Goal: Task Accomplishment & Management: Use online tool/utility

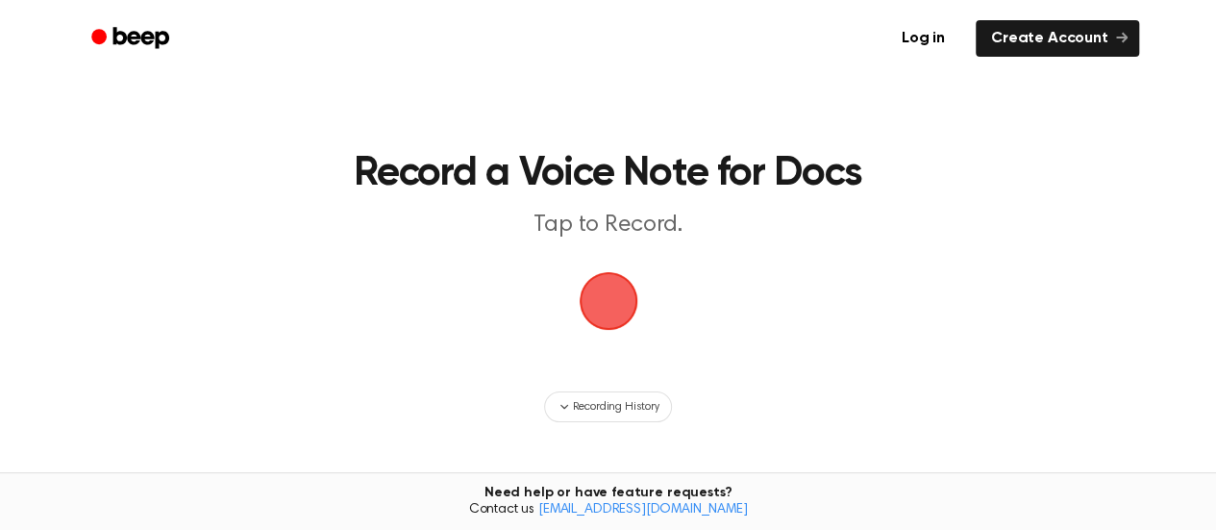
click at [607, 295] on span "button" at bounding box center [609, 301] width 54 height 54
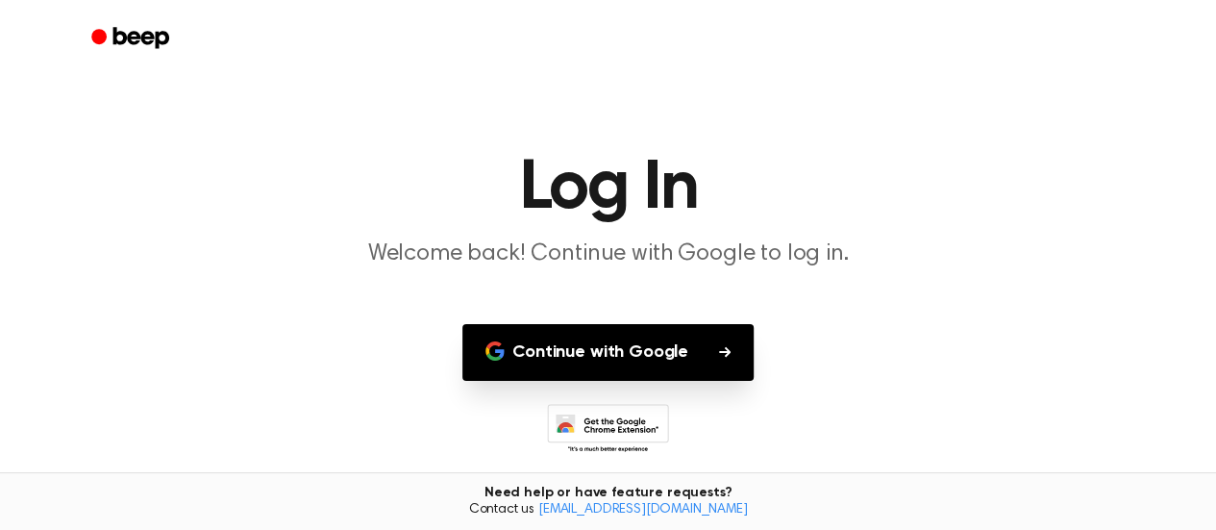
click at [588, 370] on button "Continue with Google" at bounding box center [607, 352] width 291 height 57
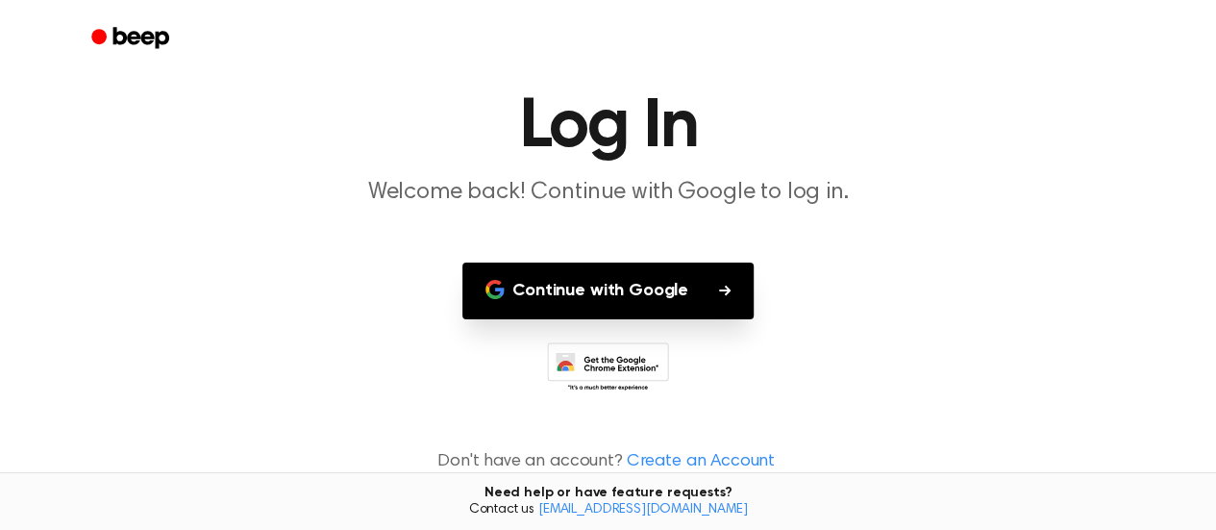
click at [653, 283] on button "Continue with Google" at bounding box center [607, 290] width 291 height 57
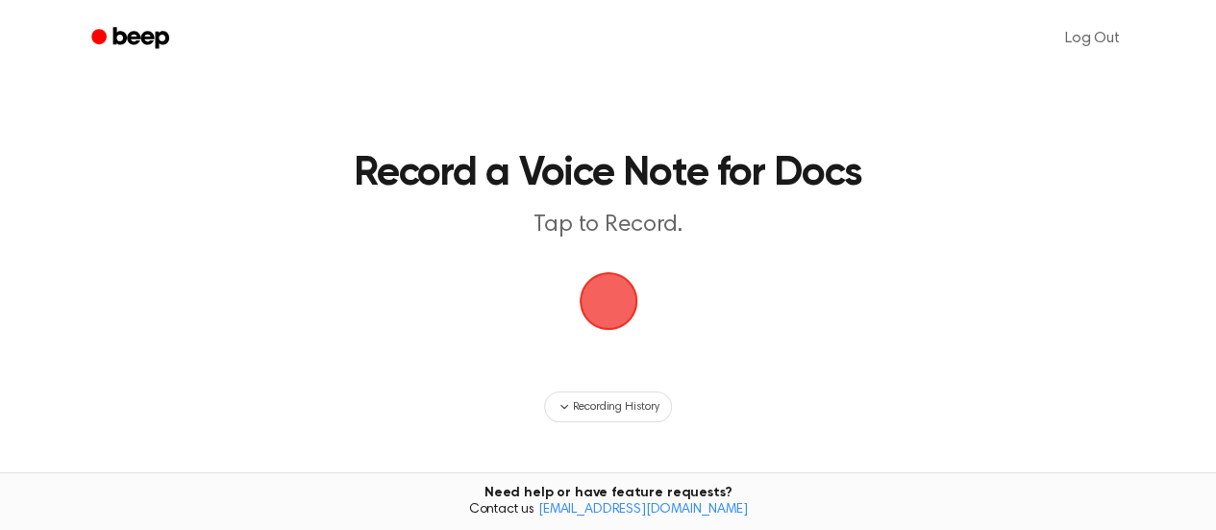
click at [596, 299] on span "button" at bounding box center [609, 301] width 54 height 54
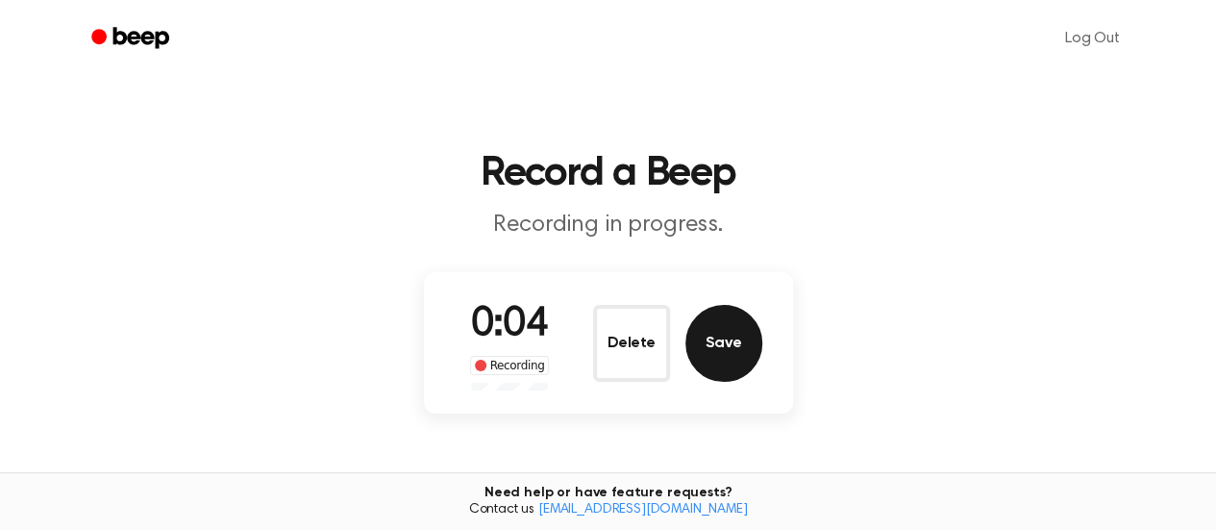
click at [706, 349] on button "Save" at bounding box center [724, 343] width 77 height 77
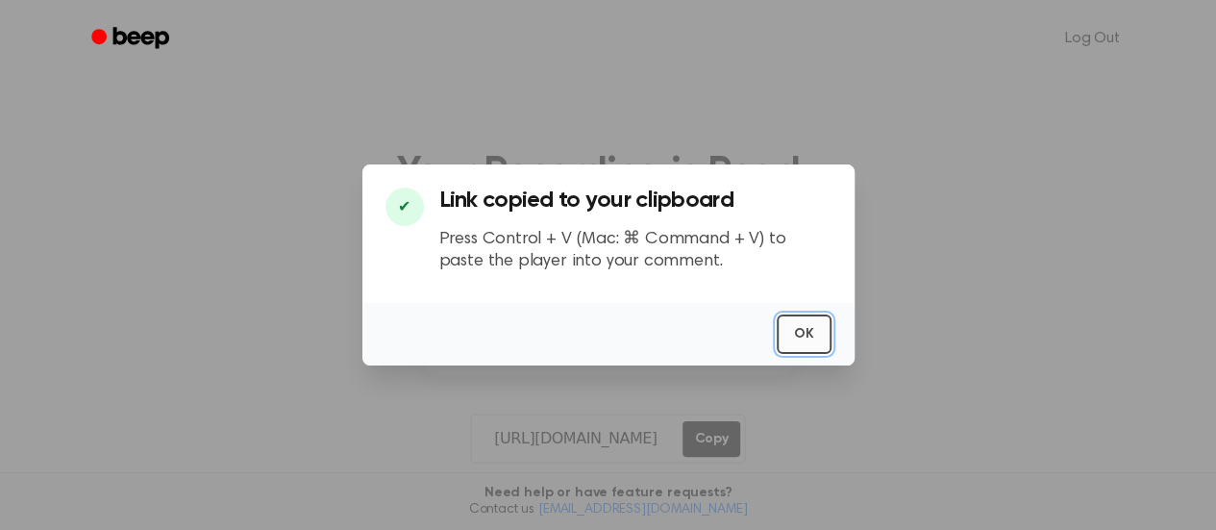
click at [800, 332] on button "OK" at bounding box center [804, 333] width 55 height 39
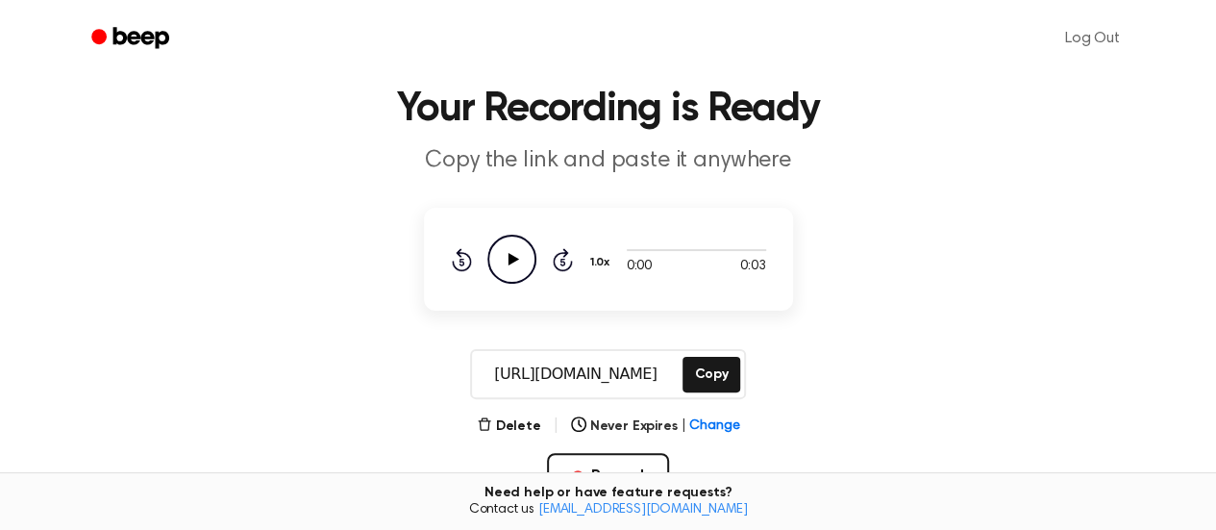
scroll to position [57, 0]
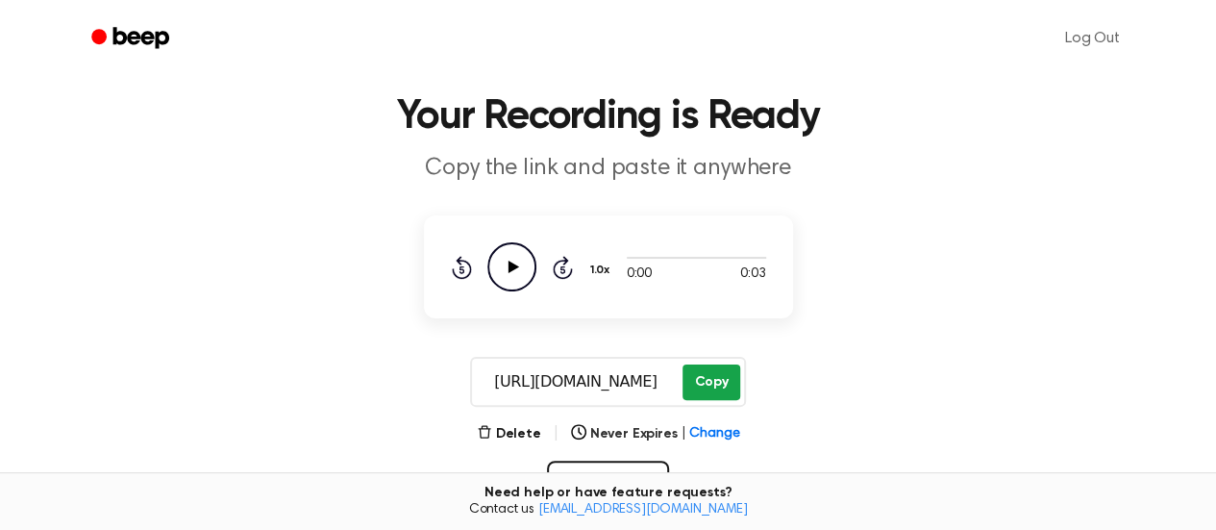
click at [723, 375] on button "Copy" at bounding box center [711, 382] width 57 height 36
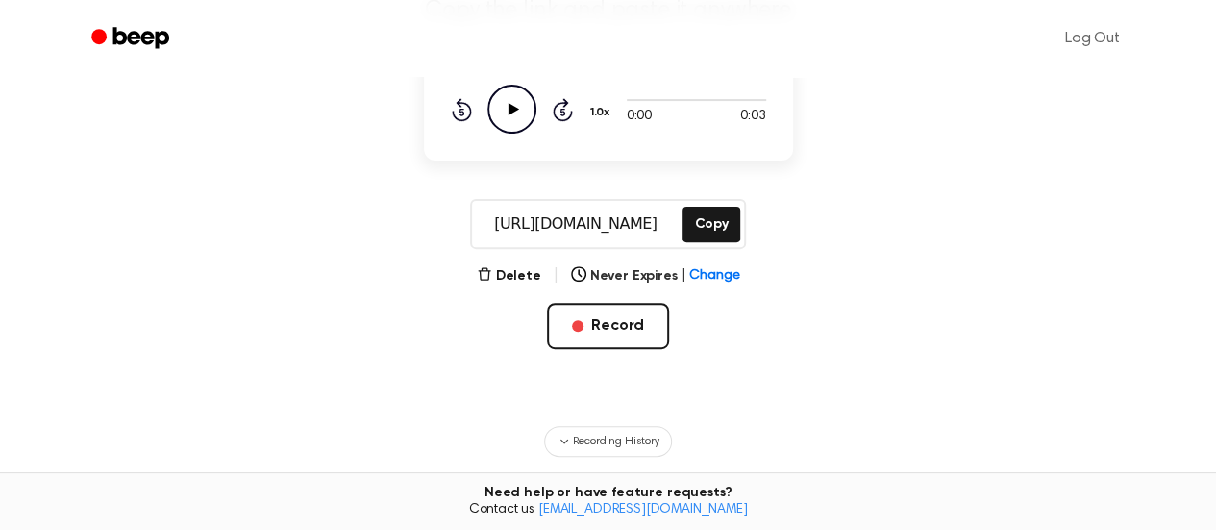
scroll to position [215, 0]
click at [532, 274] on button "Delete" at bounding box center [509, 275] width 64 height 20
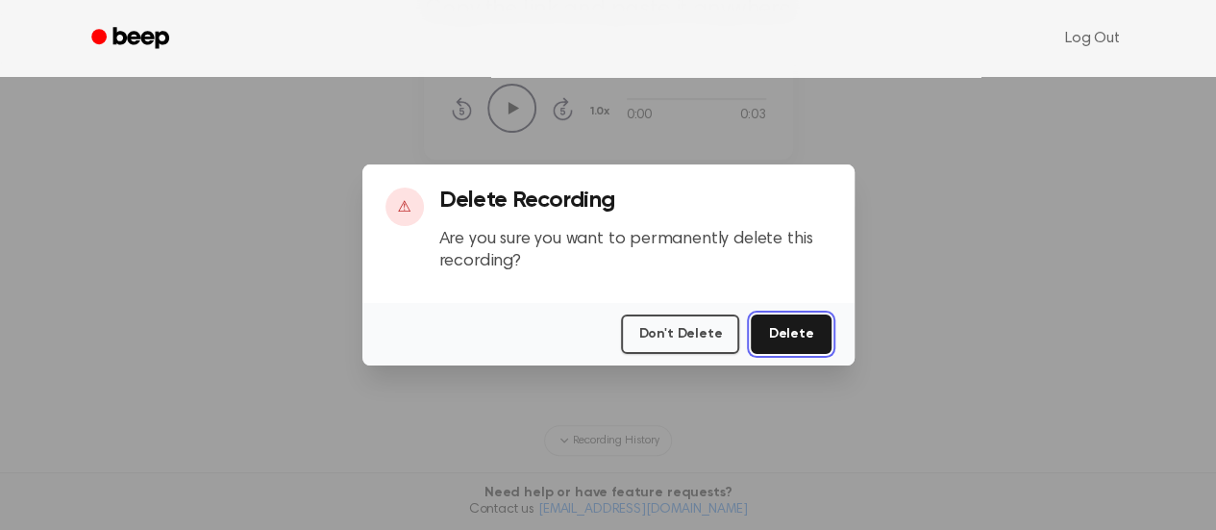
click at [793, 337] on button "Delete" at bounding box center [791, 333] width 80 height 39
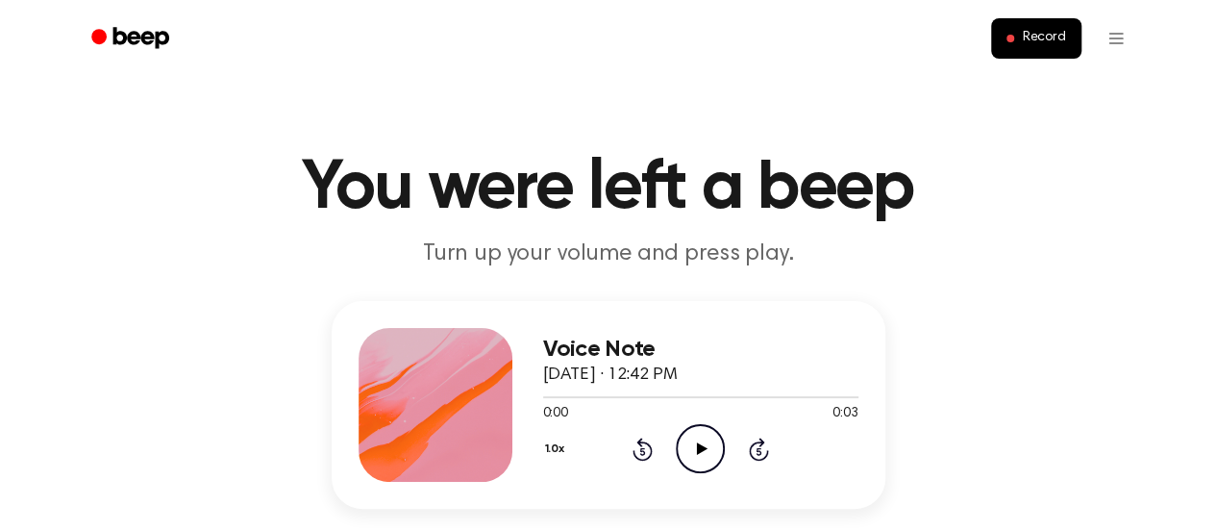
click at [695, 449] on icon "Play Audio" at bounding box center [700, 448] width 49 height 49
click at [695, 449] on icon "Pause Audio" at bounding box center [700, 448] width 49 height 49
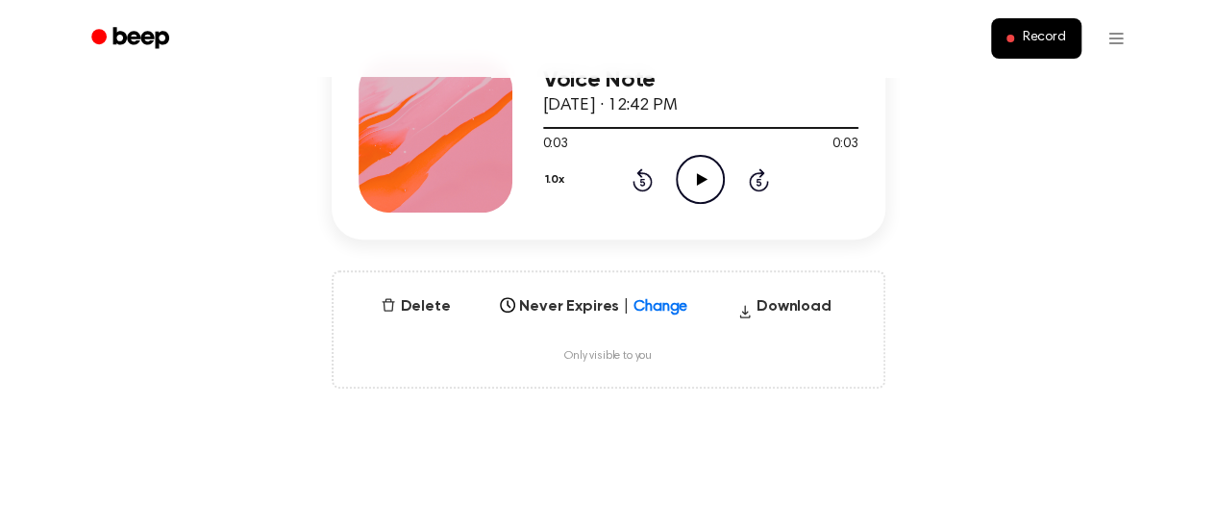
scroll to position [270, 0]
click at [777, 296] on button "Download" at bounding box center [785, 309] width 110 height 31
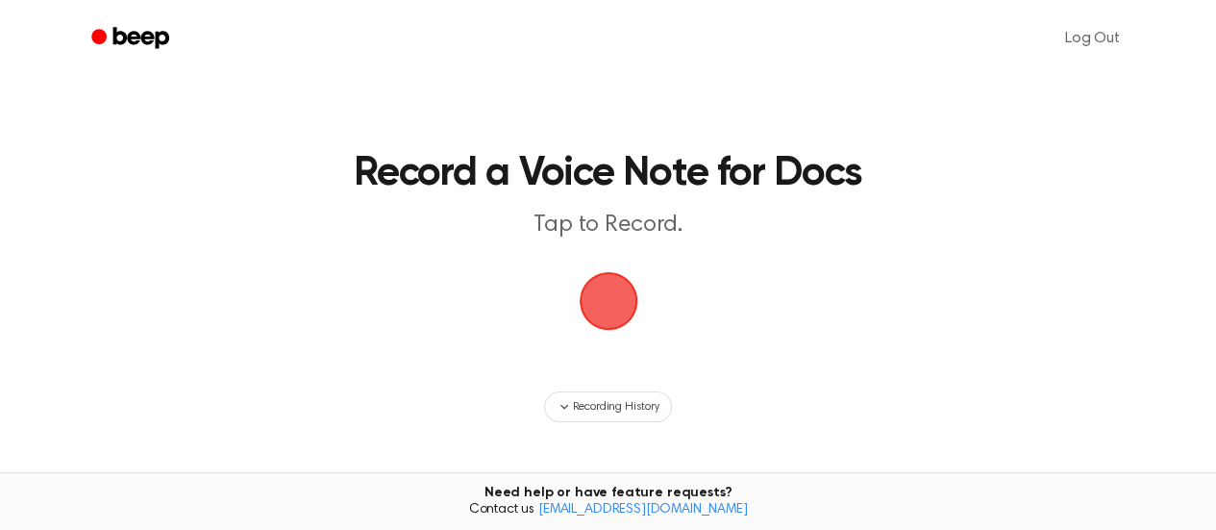
click at [608, 282] on span "button" at bounding box center [607, 300] width 87 height 87
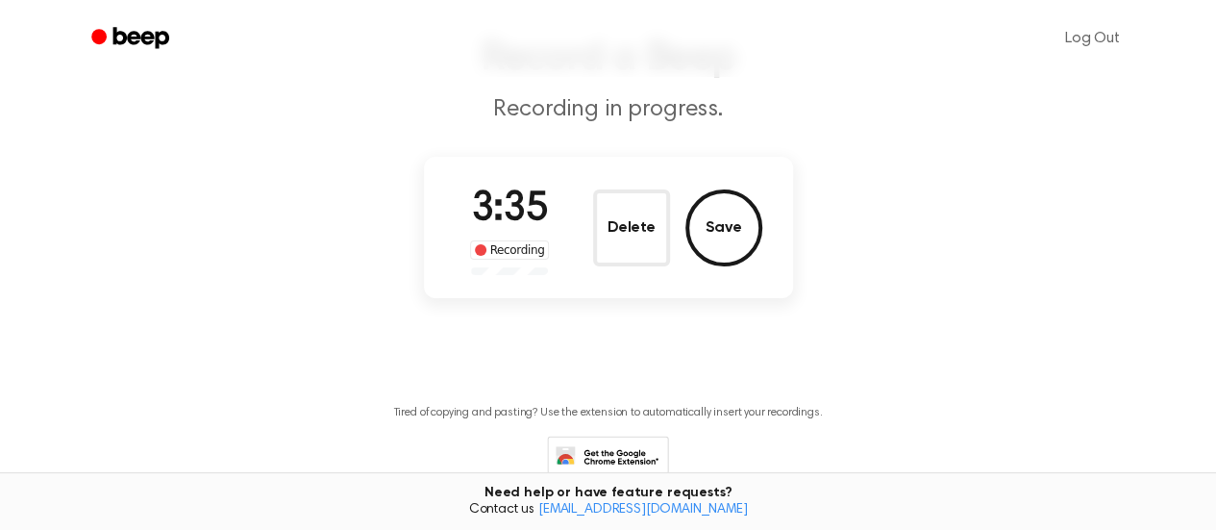
scroll to position [116, 0]
click at [504, 241] on div "Recording" at bounding box center [510, 248] width 80 height 19
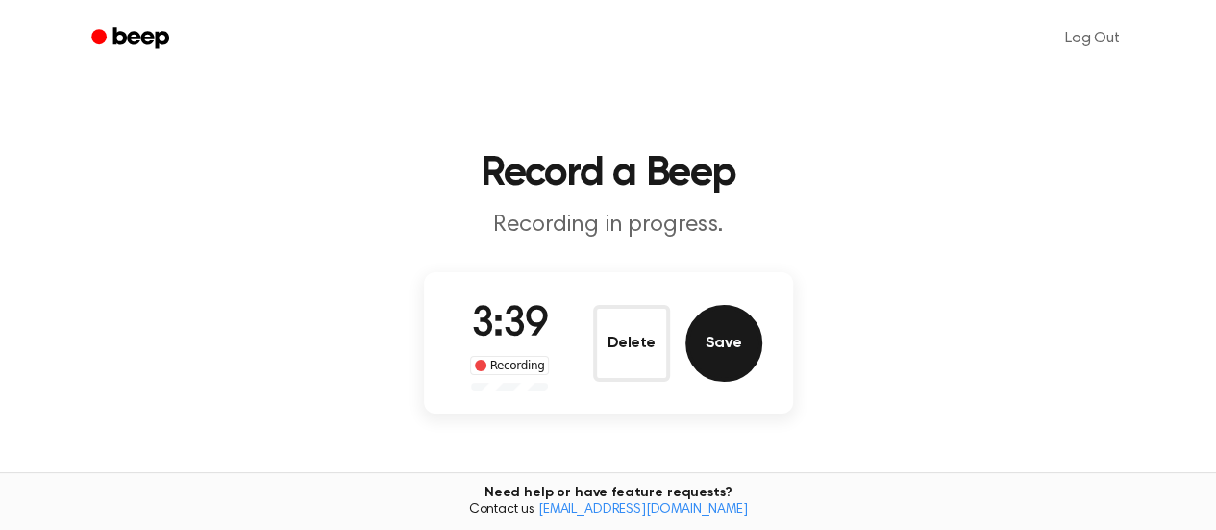
click at [712, 348] on button "Save" at bounding box center [724, 343] width 77 height 77
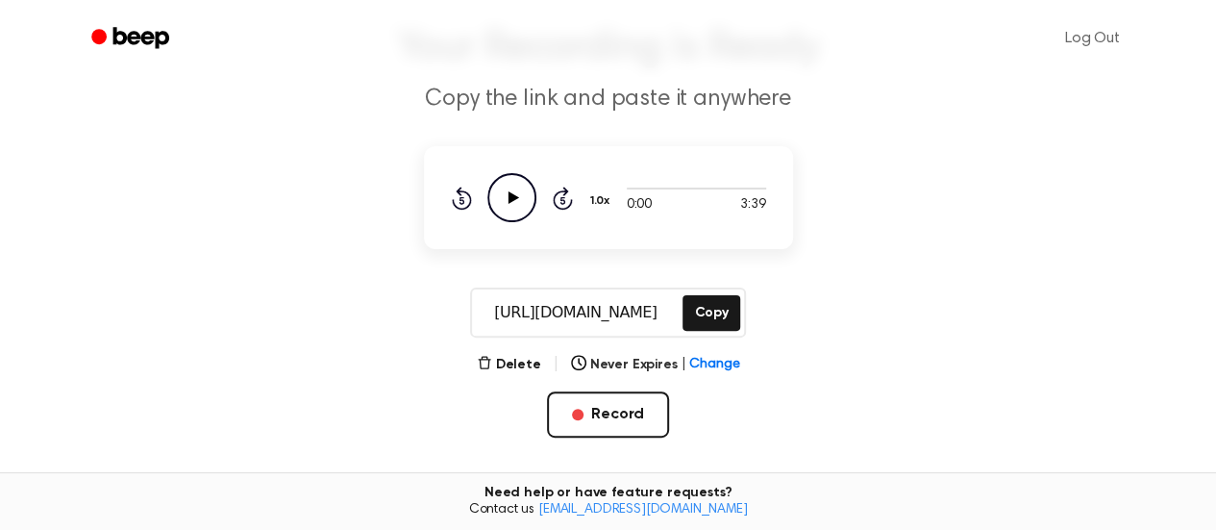
scroll to position [125, 0]
click at [709, 320] on button "Copy" at bounding box center [711, 314] width 57 height 36
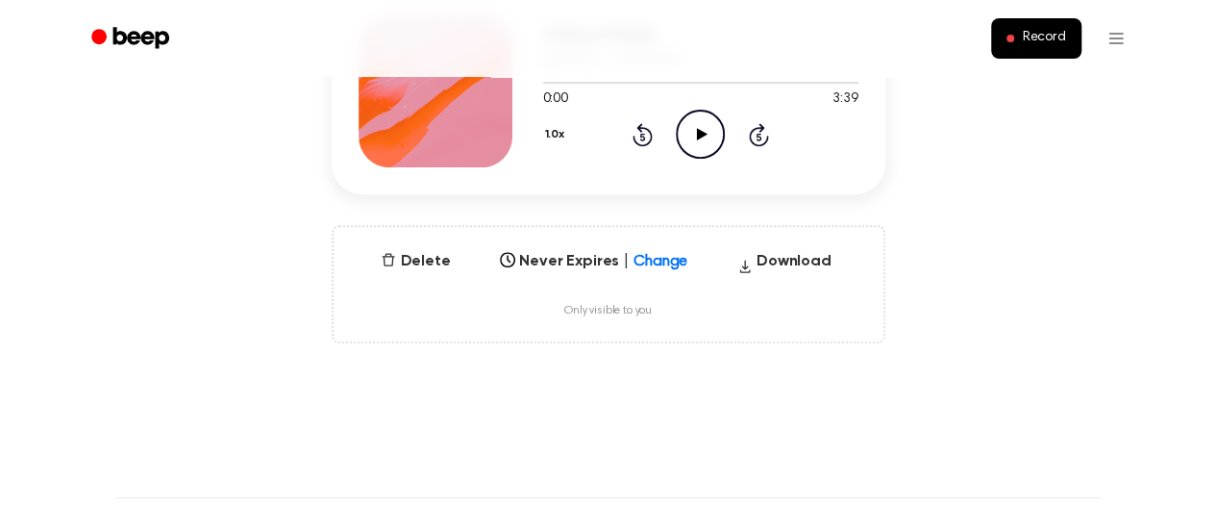
scroll to position [315, 0]
click at [790, 259] on button "Download" at bounding box center [785, 264] width 110 height 31
